Goal: Information Seeking & Learning: Find specific fact

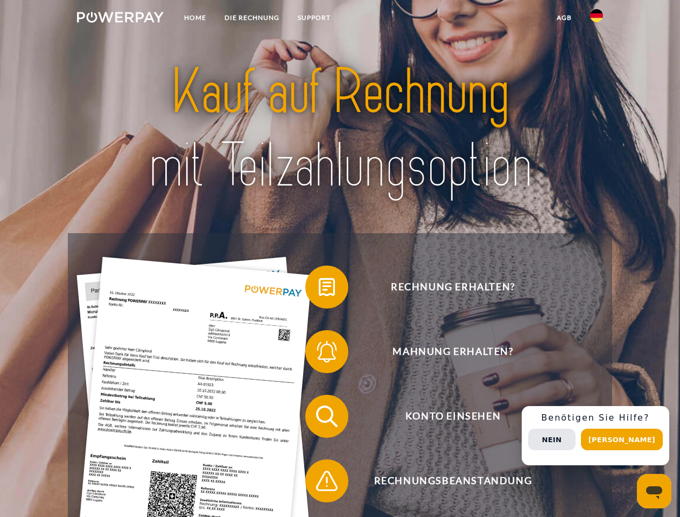
click at [120, 19] on img at bounding box center [120, 17] width 87 height 11
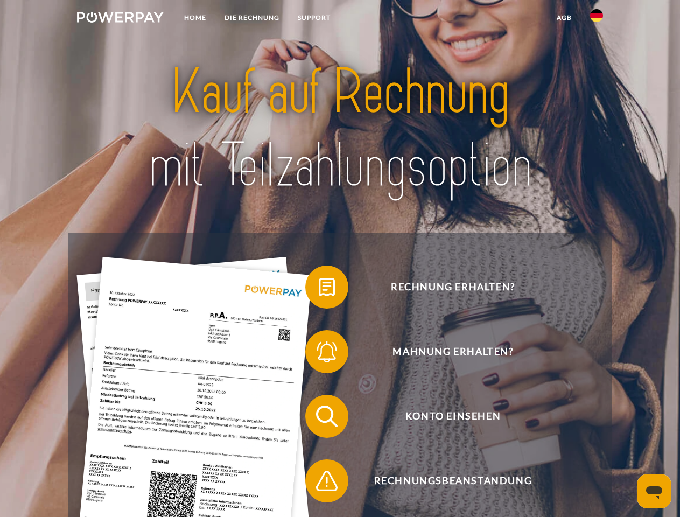
click at [597, 19] on img at bounding box center [597, 15] width 13 height 13
click at [564, 18] on link "agb" at bounding box center [564, 17] width 33 height 19
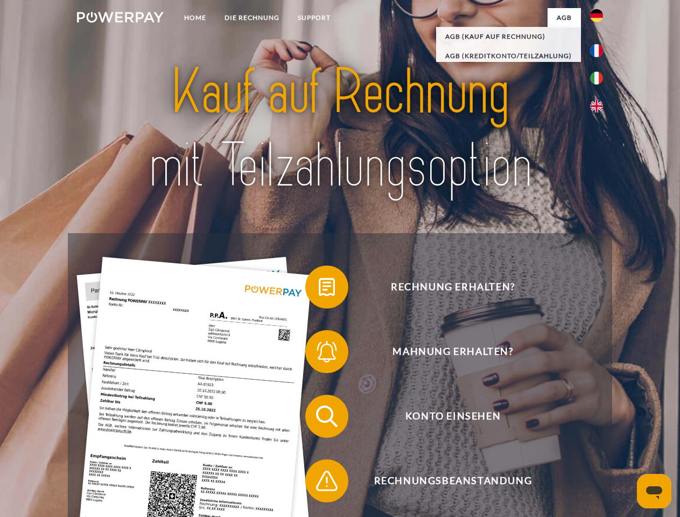
click at [319, 289] on span at bounding box center [311, 287] width 54 height 54
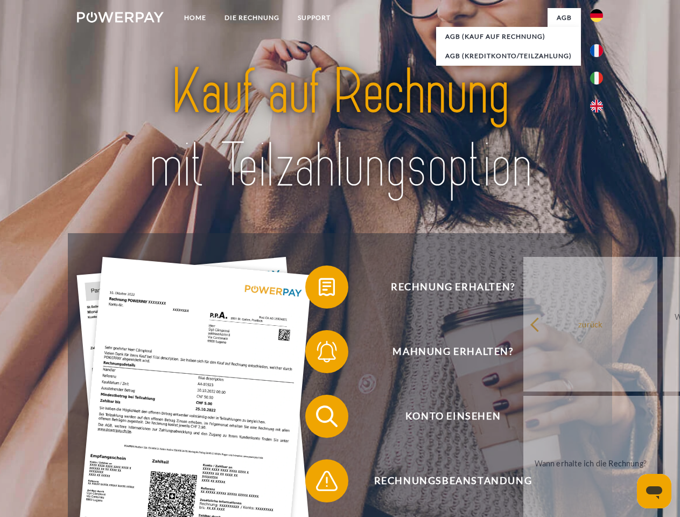
click at [319, 354] on div "Rechnung erhalten? Mahnung erhalten? Konto einsehen" at bounding box center [340, 448] width 544 height 431
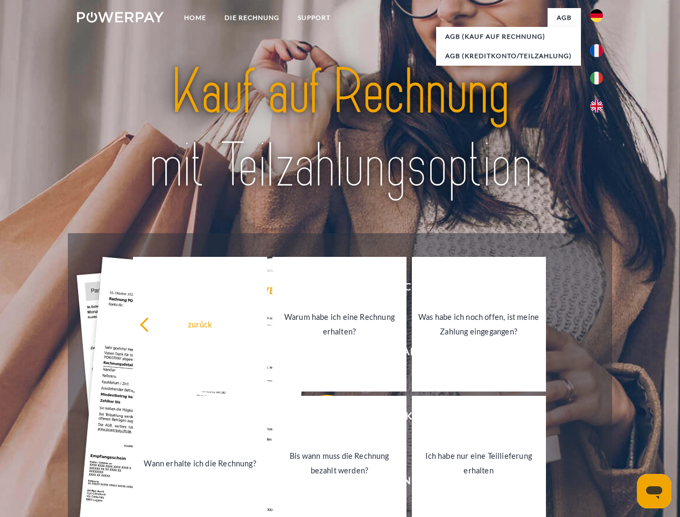
click at [319, 419] on link "Bis wann muss die Rechnung bezahlt werden?" at bounding box center [340, 463] width 134 height 135
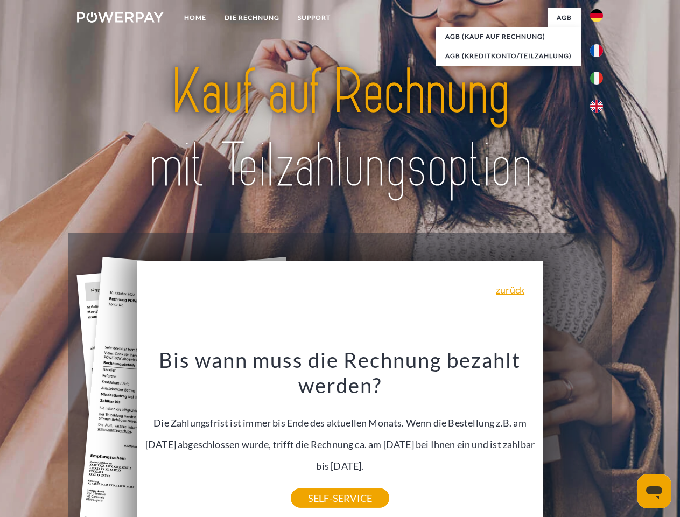
click at [600, 436] on div "Rechnung erhalten? Mahnung erhalten? Konto einsehen" at bounding box center [340, 448] width 544 height 431
click at [573, 438] on span "Konto einsehen" at bounding box center [453, 416] width 264 height 43
click at [626, 440] on header "Home DIE RECHNUNG SUPPORT" at bounding box center [340, 372] width 680 height 744
